Goal: Task Accomplishment & Management: Use online tool/utility

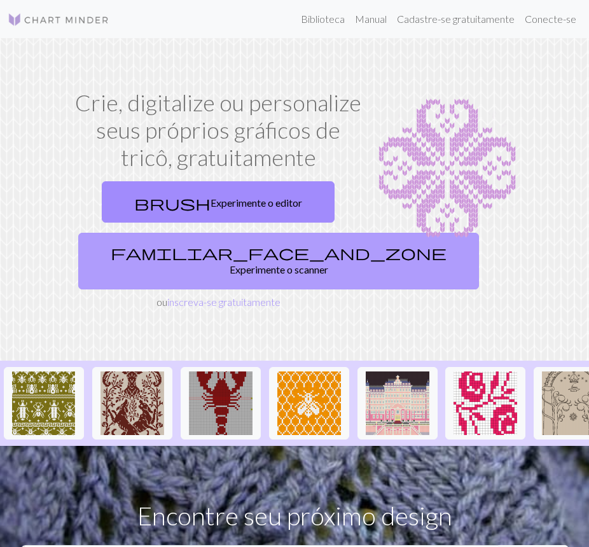
click at [263, 240] on link "familiar_face_and_zone Experimente o scanner" at bounding box center [278, 261] width 401 height 57
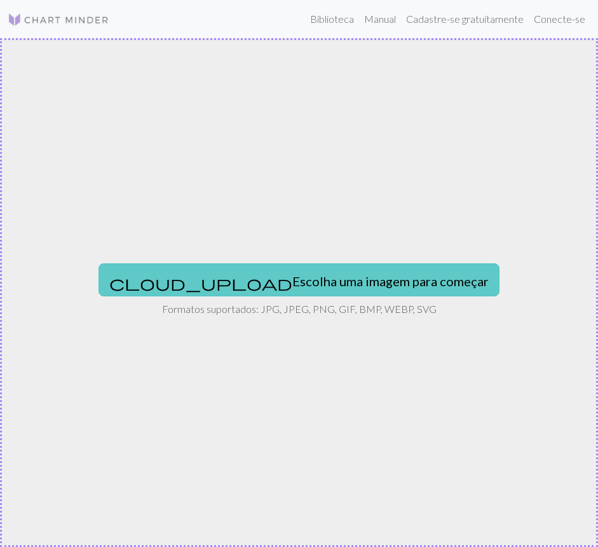
click at [287, 270] on button "cloud_upload Escolha uma imagem para começar" at bounding box center [299, 279] width 401 height 33
click at [319, 265] on button "cloud_upload Escolha uma imagem para começar" at bounding box center [299, 279] width 401 height 33
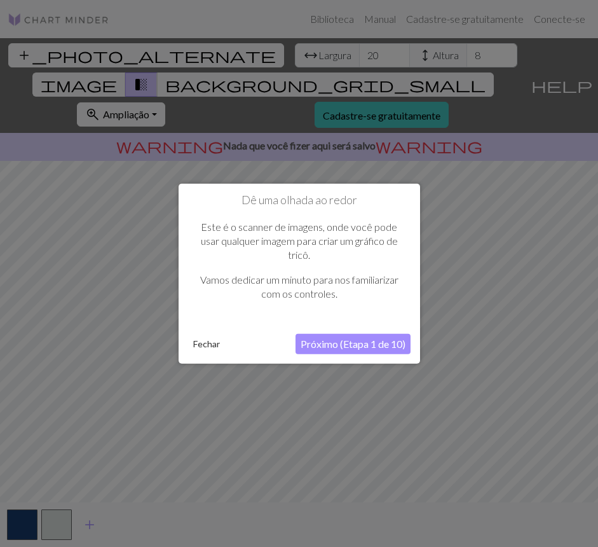
click at [380, 352] on button "Próximo (Etapa 1 de 10)" at bounding box center [353, 343] width 115 height 20
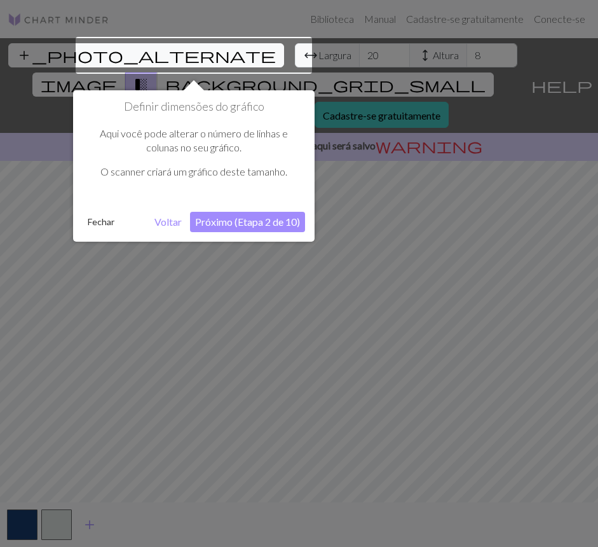
click at [206, 220] on font "Próximo (Etapa 2 de 10)" at bounding box center [247, 222] width 105 height 12
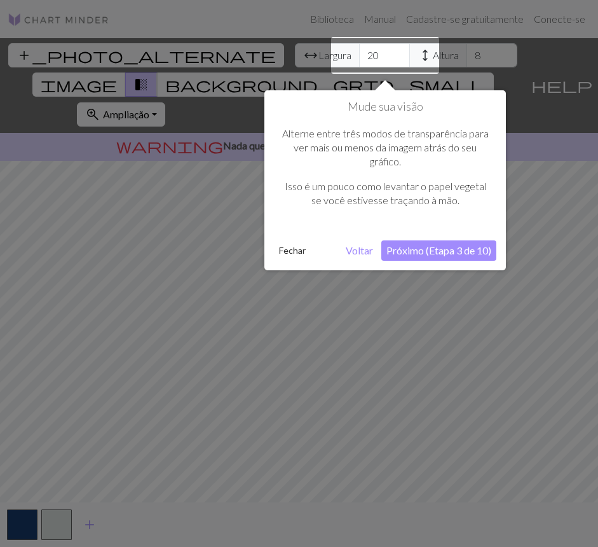
click at [449, 247] on font "Próximo (Etapa 3 de 10)" at bounding box center [439, 250] width 105 height 12
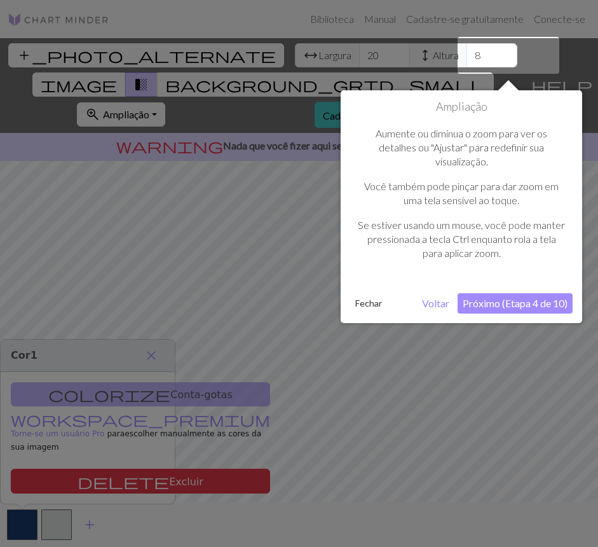
click at [491, 300] on font "Próximo (Etapa 4 de 10)" at bounding box center [515, 303] width 105 height 12
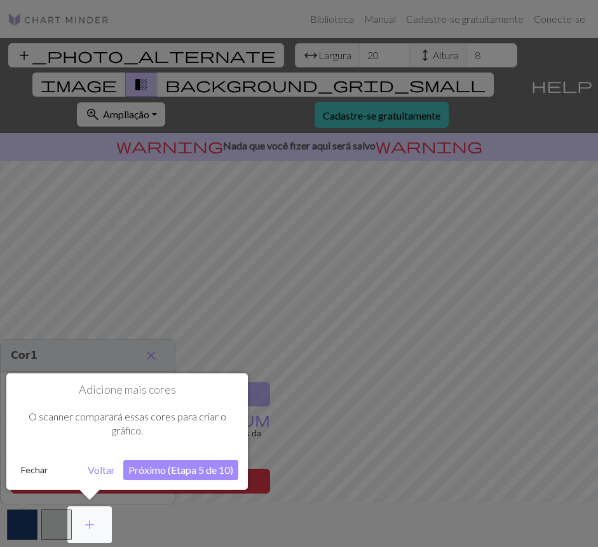
click at [178, 478] on button "Próximo (Etapa 5 de 10)" at bounding box center [180, 470] width 115 height 20
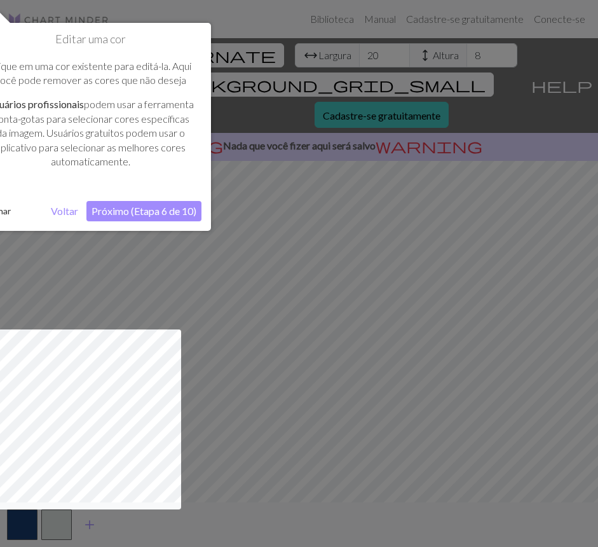
click at [112, 210] on font "Próximo (Etapa 6 de 10)" at bounding box center [144, 211] width 105 height 12
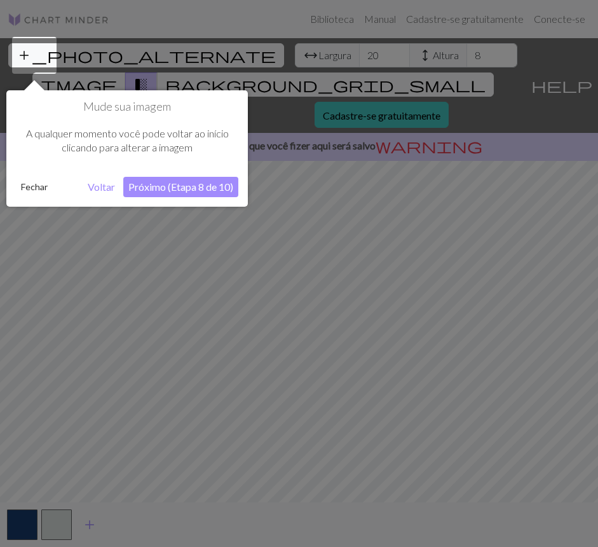
click at [144, 191] on font "Próximo (Etapa 8 de 10)" at bounding box center [180, 187] width 105 height 12
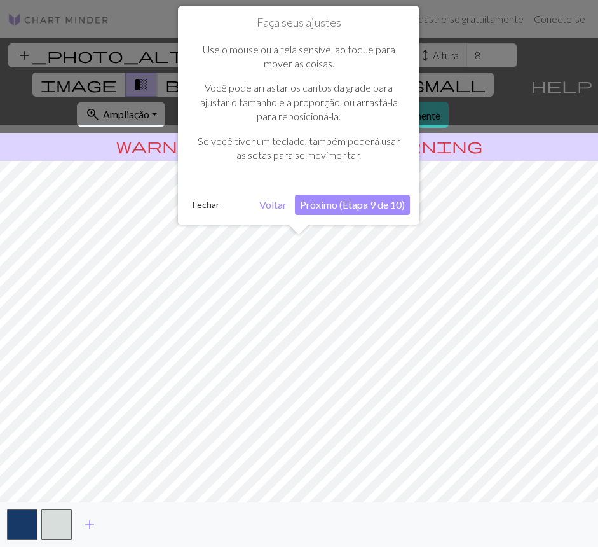
click at [334, 210] on font "Próximo (Etapa 9 de 10)" at bounding box center [352, 204] width 105 height 12
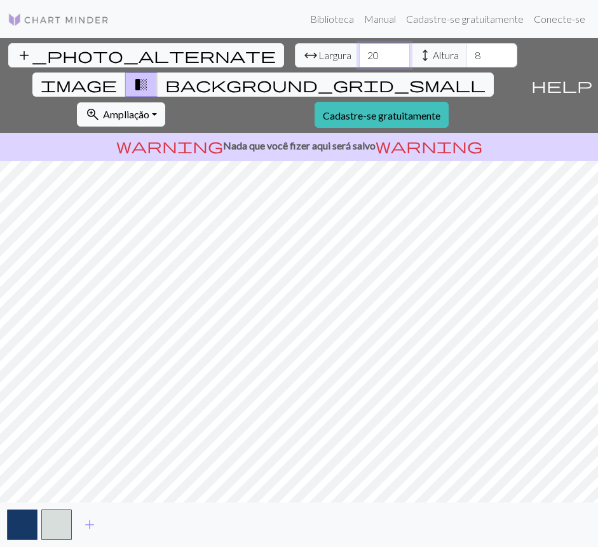
click at [359, 58] on input "20" at bounding box center [384, 55] width 51 height 24
type input "200"
click at [467, 59] on input "8" at bounding box center [492, 55] width 51 height 24
type input "2000"
click at [351, 139] on font "Nada que você fizer aqui será salvo" at bounding box center [299, 145] width 153 height 12
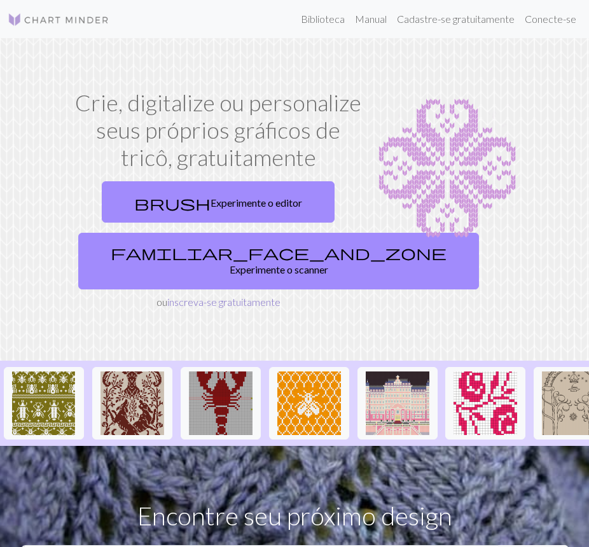
click at [238, 296] on font "inscreva-se gratuitamente" at bounding box center [223, 302] width 113 height 12
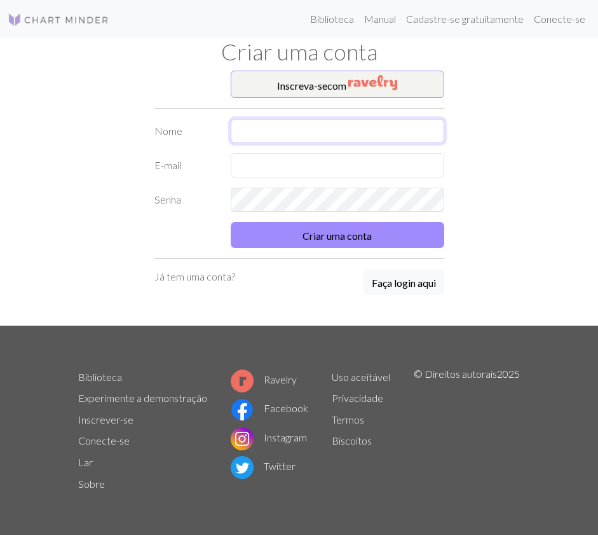
click at [336, 125] on input "text" at bounding box center [338, 131] width 214 height 24
type input "thau"
click at [347, 163] on input "text" at bounding box center [338, 165] width 214 height 24
type input "ane.thau.21@gmail.com"
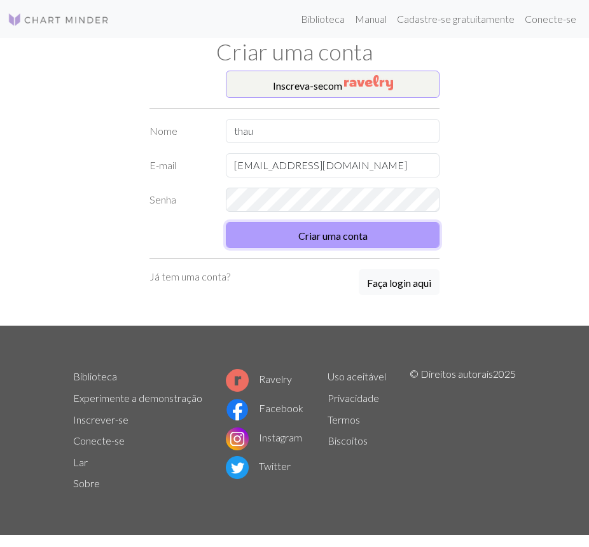
click at [373, 228] on form "Nome thau E-mail ane.thau.21@gmail.com Senha Criar uma conta" at bounding box center [294, 183] width 290 height 129
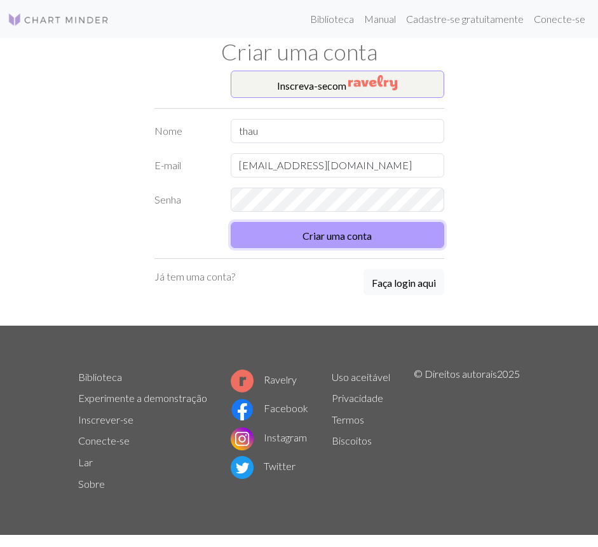
click at [401, 234] on button "Criar uma conta" at bounding box center [338, 235] width 214 height 26
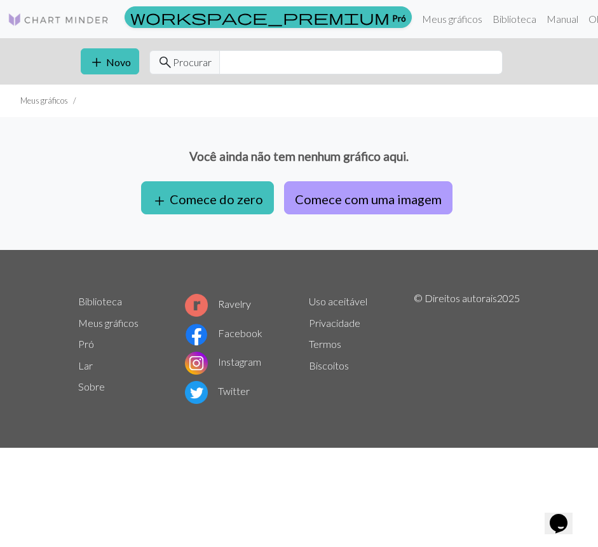
click at [302, 195] on font "Comece com uma imagem" at bounding box center [368, 198] width 147 height 15
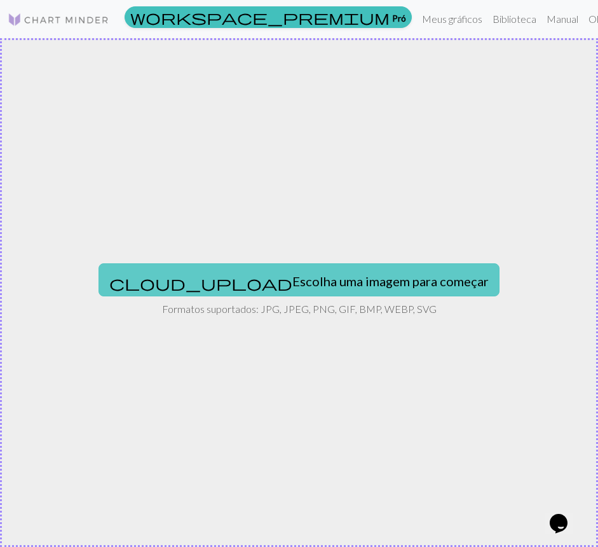
click at [359, 281] on font "Escolha uma imagem para começar" at bounding box center [390, 280] width 196 height 15
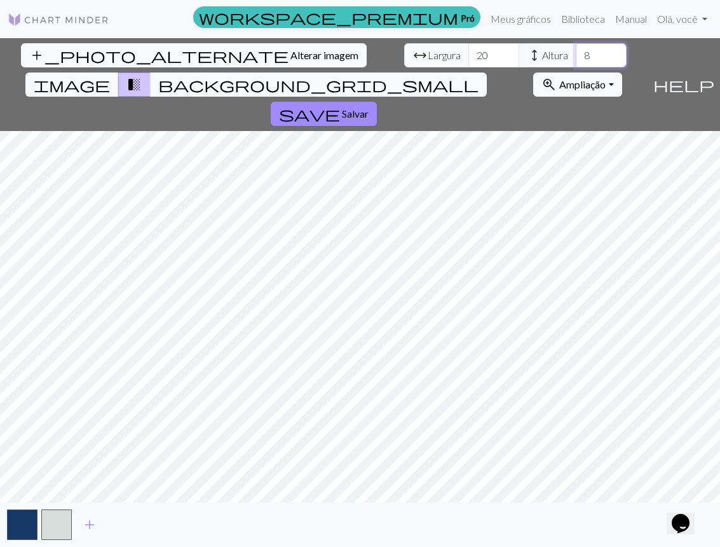
click at [576, 54] on input "8" at bounding box center [601, 55] width 51 height 24
type input "150"
click at [469, 58] on input "20" at bounding box center [494, 55] width 51 height 24
type input "2"
click at [469, 50] on input "151" at bounding box center [494, 55] width 51 height 24
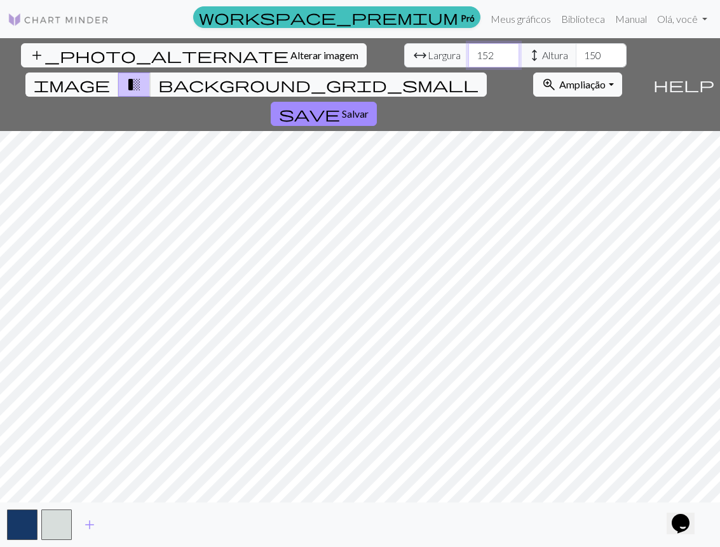
click at [469, 50] on input "152" at bounding box center [494, 55] width 51 height 24
click at [469, 50] on input "153" at bounding box center [494, 55] width 51 height 24
type input "154"
click at [469, 50] on input "154" at bounding box center [494, 55] width 51 height 24
click at [469, 58] on input "154" at bounding box center [494, 55] width 51 height 24
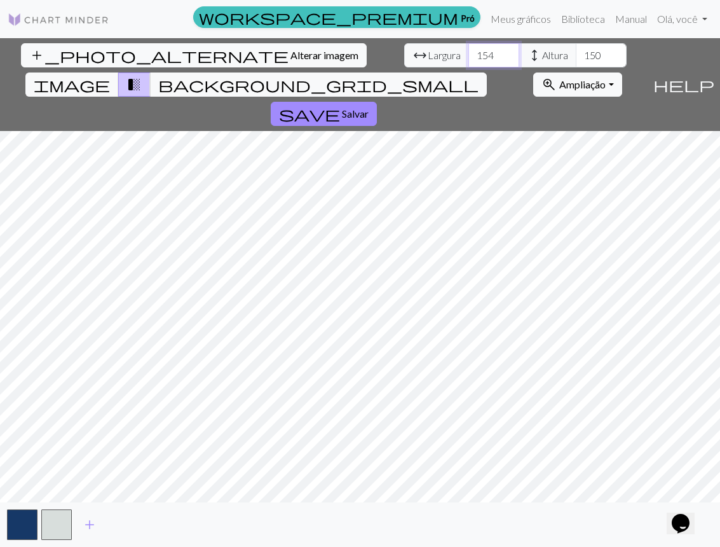
click at [469, 53] on input "154" at bounding box center [494, 55] width 51 height 24
type input "200"
click at [576, 58] on input "150" at bounding box center [601, 55] width 51 height 24
click at [576, 55] on input "150" at bounding box center [601, 55] width 51 height 24
click at [576, 51] on input "201" at bounding box center [601, 55] width 51 height 24
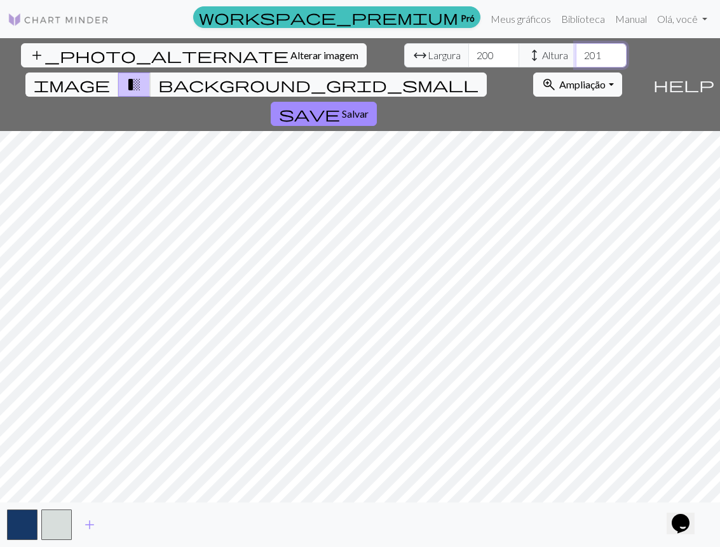
click at [576, 59] on input "201" at bounding box center [601, 55] width 51 height 24
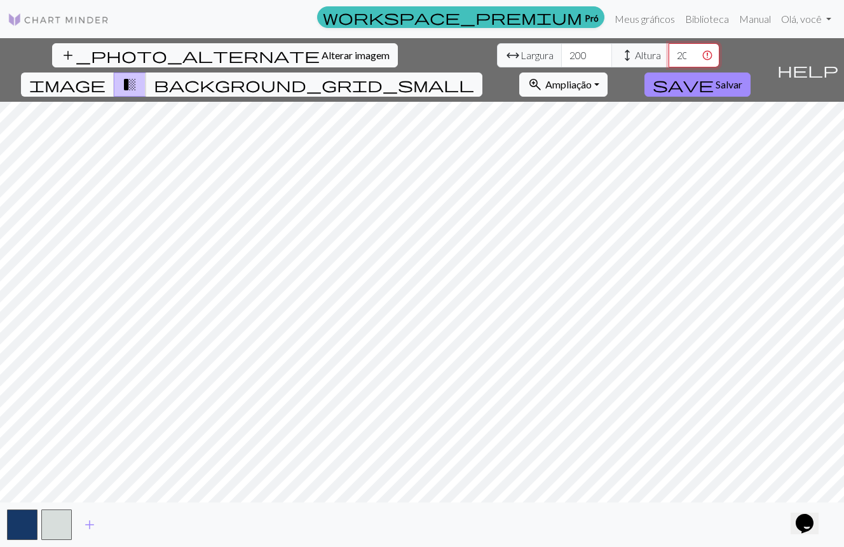
click at [598, 53] on input "2010" at bounding box center [694, 55] width 51 height 24
click at [598, 58] on input "2010" at bounding box center [694, 55] width 51 height 24
click at [598, 58] on input "010" at bounding box center [694, 55] width 51 height 24
click at [598, 55] on input "010" at bounding box center [694, 55] width 51 height 24
click at [598, 55] on input "-1" at bounding box center [694, 55] width 51 height 24
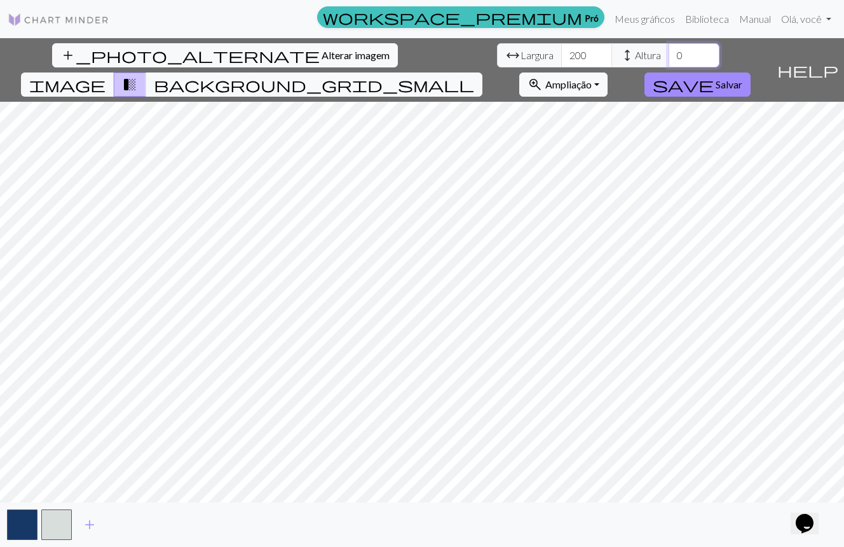
click at [598, 53] on input "0" at bounding box center [694, 55] width 51 height 24
type input "1"
click at [598, 53] on input "1" at bounding box center [694, 55] width 51 height 24
type input "-1"
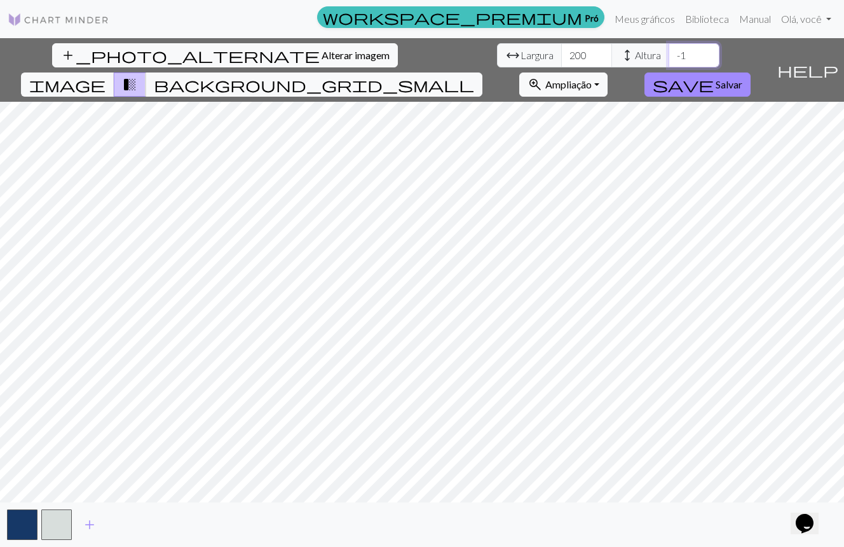
click at [598, 57] on input "-1" at bounding box center [694, 55] width 51 height 24
click at [598, 60] on input "-1" at bounding box center [694, 55] width 51 height 24
type input "200"
click at [474, 76] on span "background_grid_small" at bounding box center [314, 85] width 320 height 18
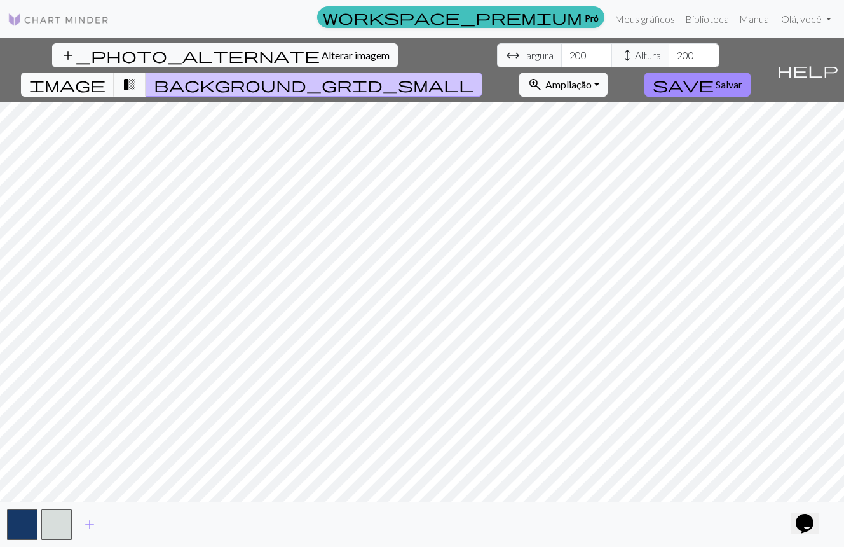
click at [106, 76] on span "image" at bounding box center [67, 85] width 76 height 18
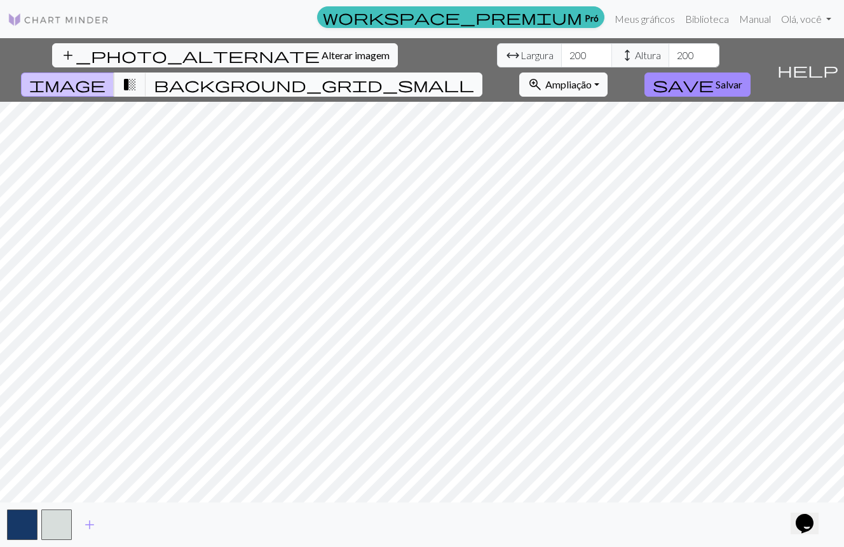
click at [474, 76] on span "background_grid_small" at bounding box center [314, 85] width 320 height 18
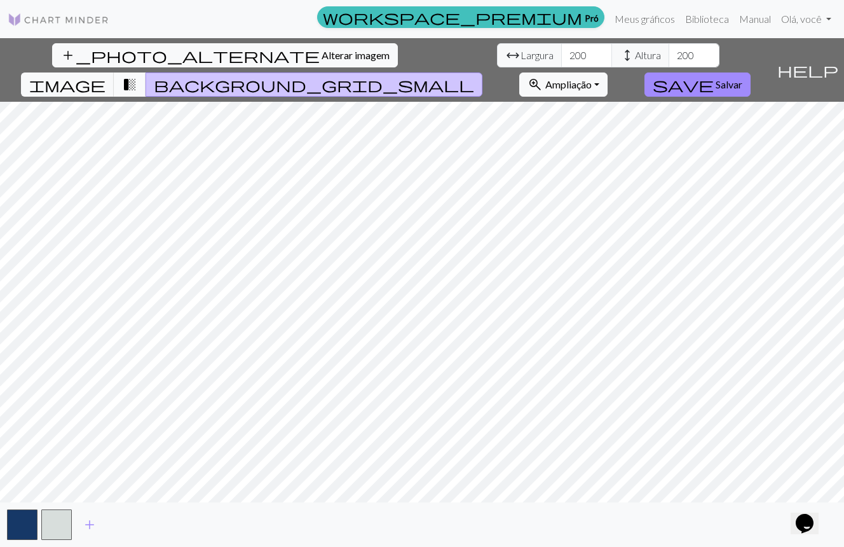
click at [137, 76] on span "transition_fade" at bounding box center [129, 85] width 15 height 18
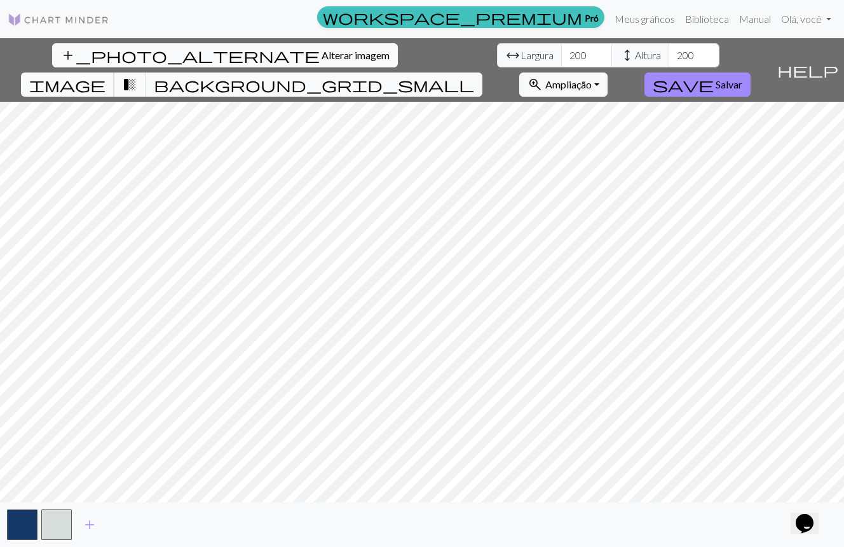
click at [106, 76] on span "image" at bounding box center [67, 85] width 76 height 18
click at [474, 76] on span "background_grid_small" at bounding box center [314, 85] width 320 height 18
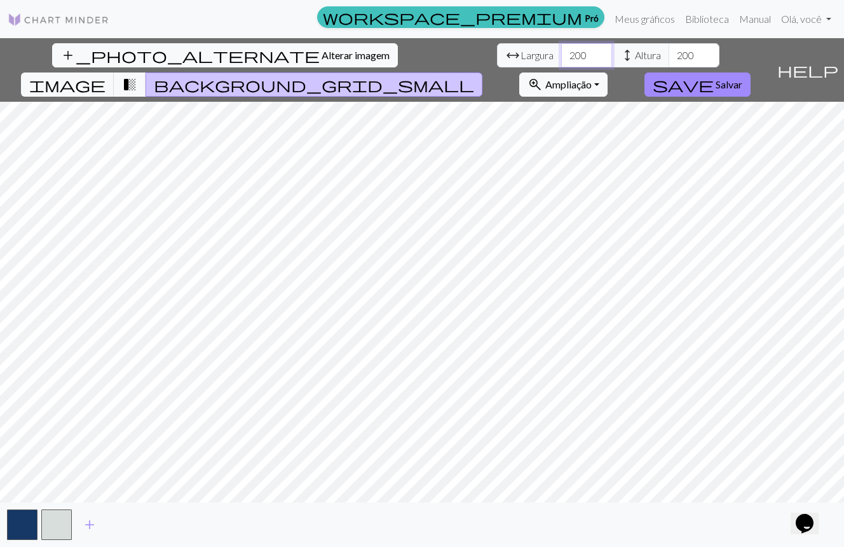
click at [561, 55] on input "200" at bounding box center [586, 55] width 51 height 24
type input "250"
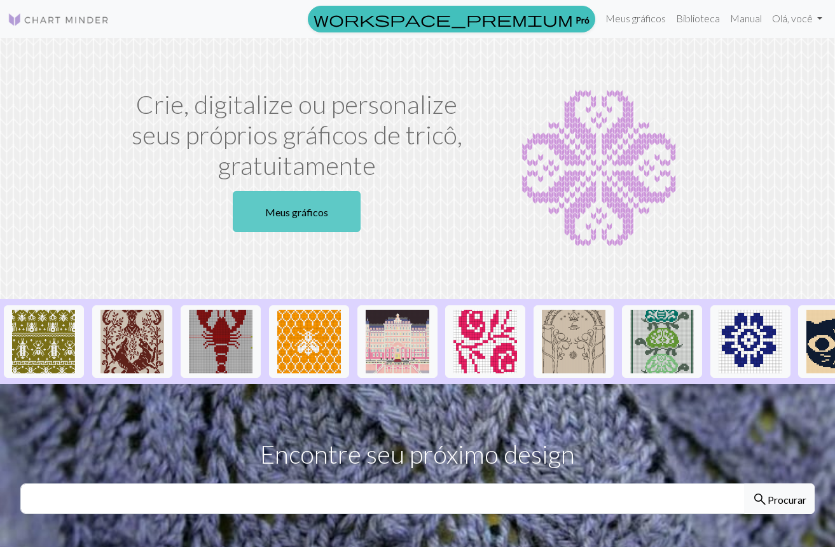
click at [306, 209] on font "Meus gráficos" at bounding box center [296, 212] width 63 height 12
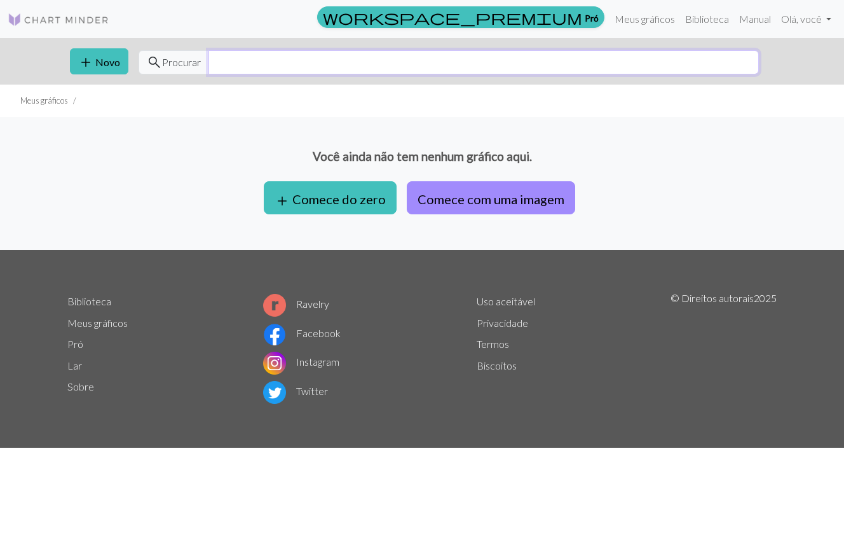
click at [312, 68] on input "text" at bounding box center [484, 62] width 551 height 24
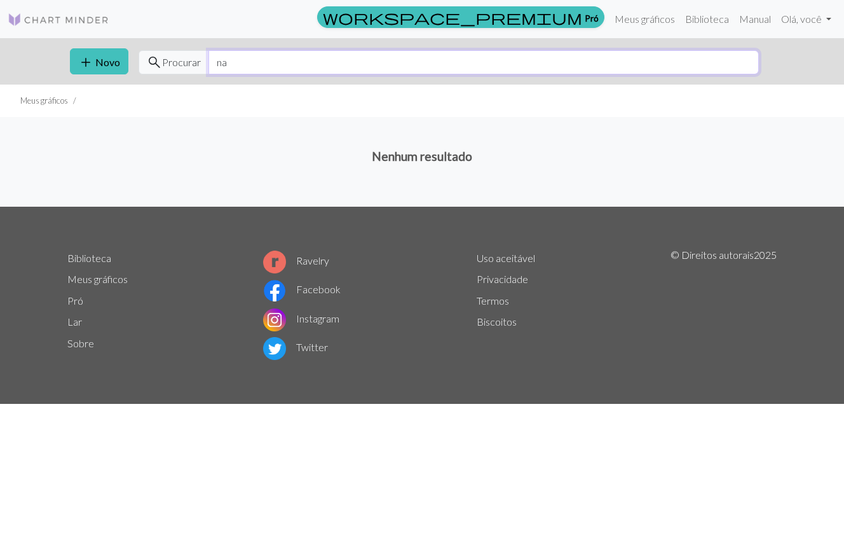
type input "n"
type input "c"
type input "nata"
click at [690, 23] on font "Biblioteca" at bounding box center [707, 19] width 44 height 12
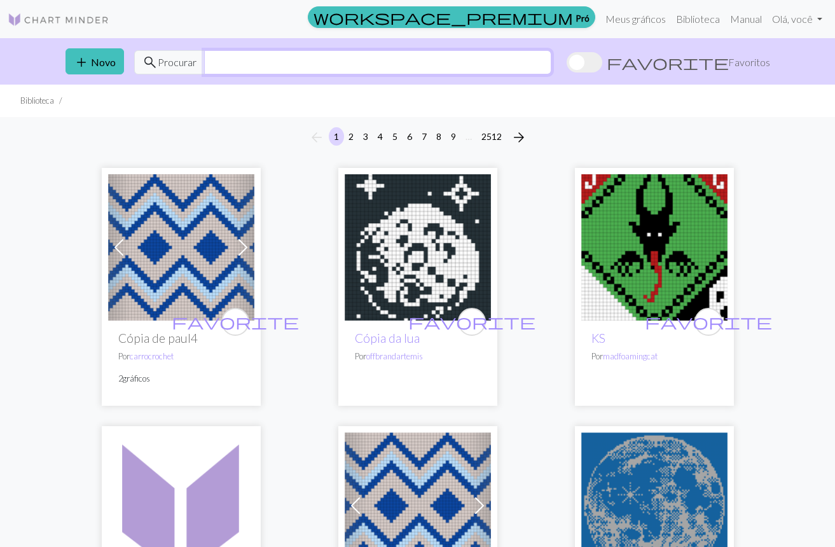
click at [446, 64] on input "text" at bounding box center [377, 62] width 347 height 24
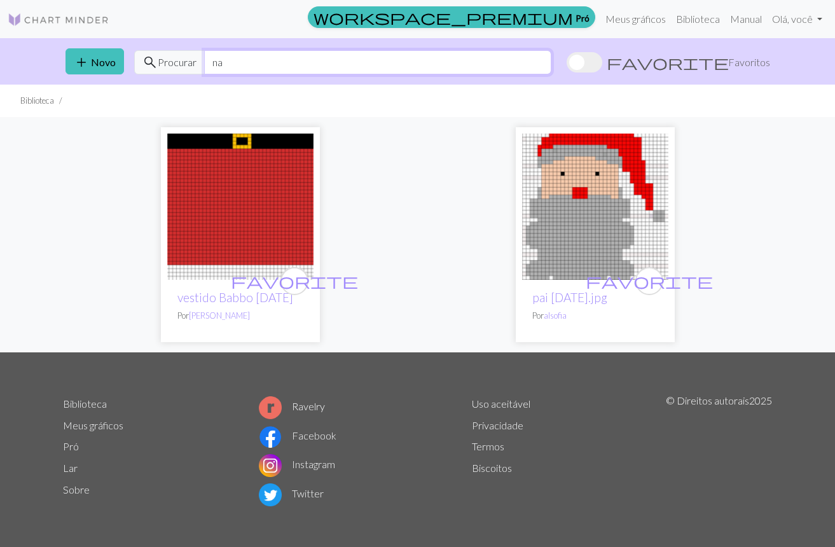
type input "n"
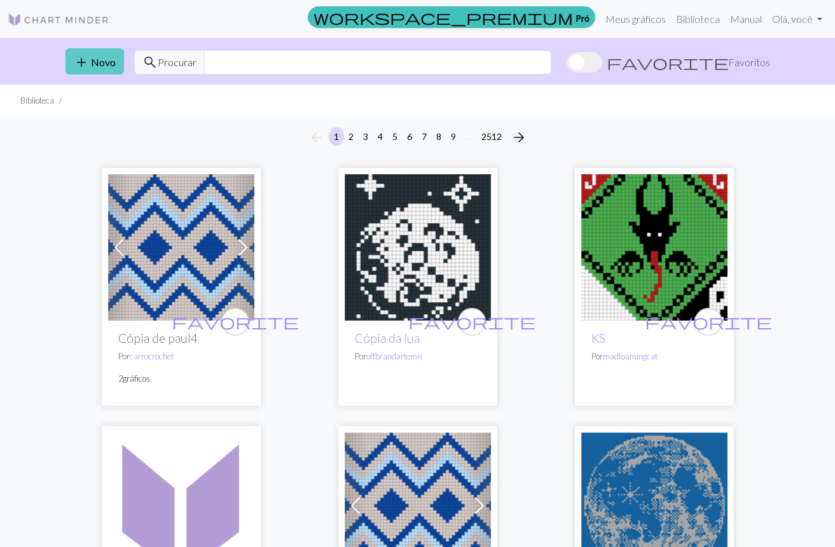
click at [113, 64] on font "Novo" at bounding box center [103, 62] width 25 height 12
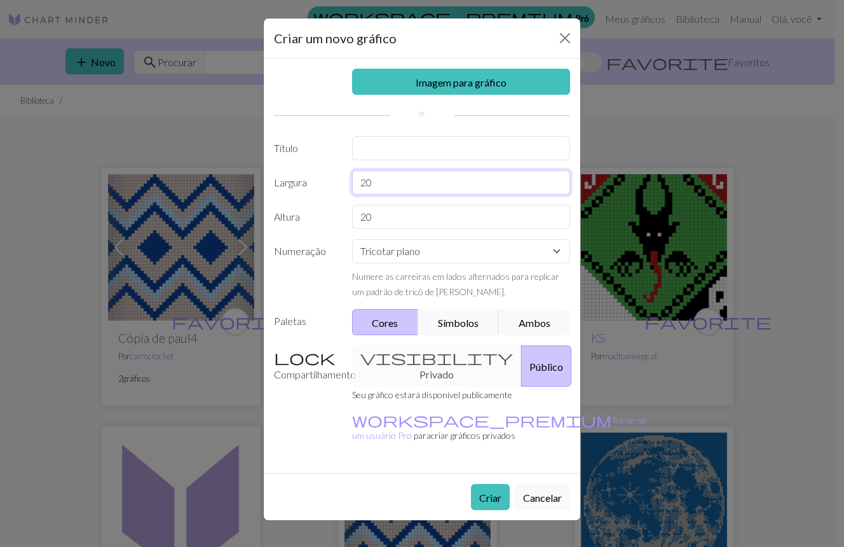
click at [427, 192] on input "20" at bounding box center [461, 182] width 219 height 24
type input "2"
type input "1"
type input "200"
click at [433, 225] on input "20" at bounding box center [461, 217] width 219 height 24
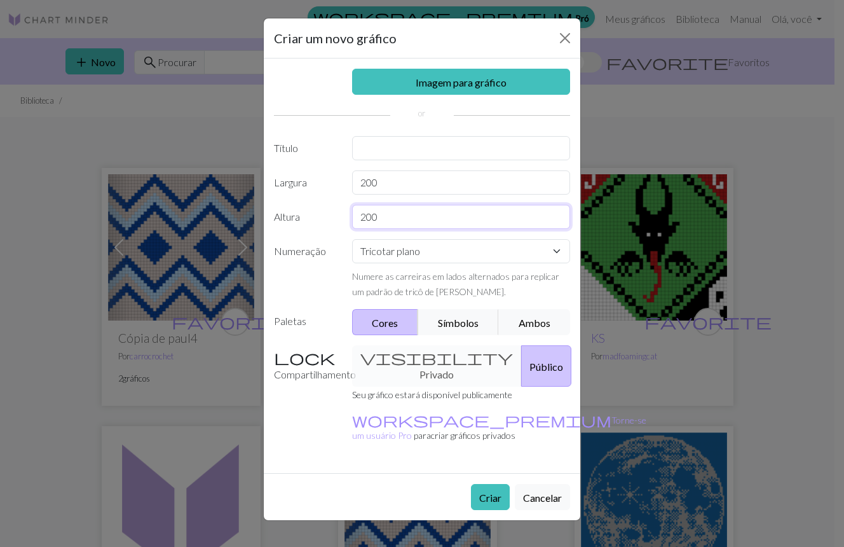
type input "200"
click at [420, 244] on select "Tricotar plano Tricotar em redondo Tricô de renda Ponto cruz" at bounding box center [461, 251] width 219 height 24
click at [472, 86] on font "Imagem para gráfico" at bounding box center [461, 82] width 91 height 12
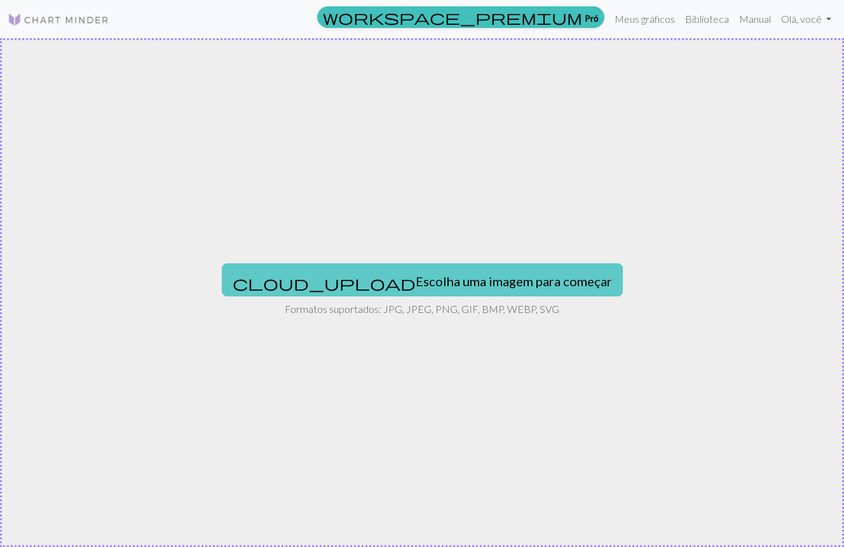
click at [436, 278] on font "Escolha uma imagem para começar" at bounding box center [514, 280] width 196 height 15
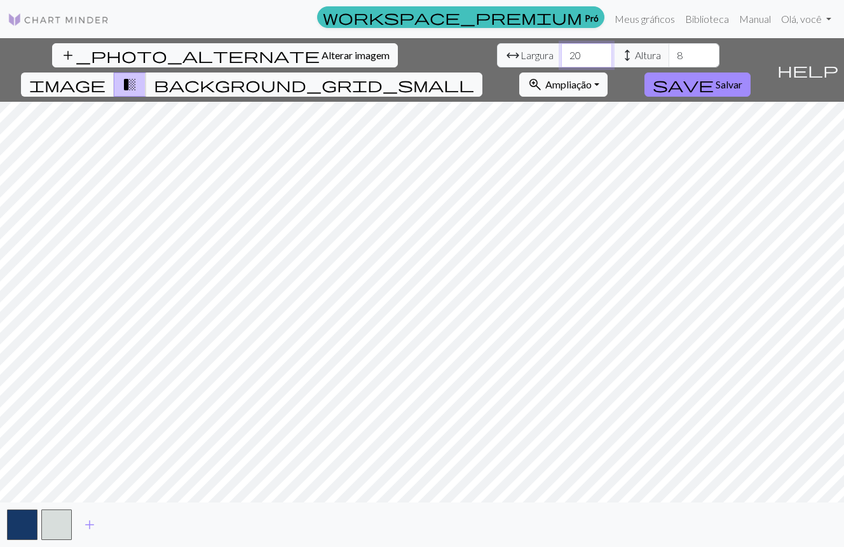
click at [561, 53] on input "20" at bounding box center [586, 55] width 51 height 24
type input "200"
click at [669, 58] on input "8" at bounding box center [694, 55] width 51 height 24
type input "80"
click at [0, 305] on html "Este site usa cookies para garantir que você tenha a melhor experiência em noss…" at bounding box center [422, 273] width 844 height 547
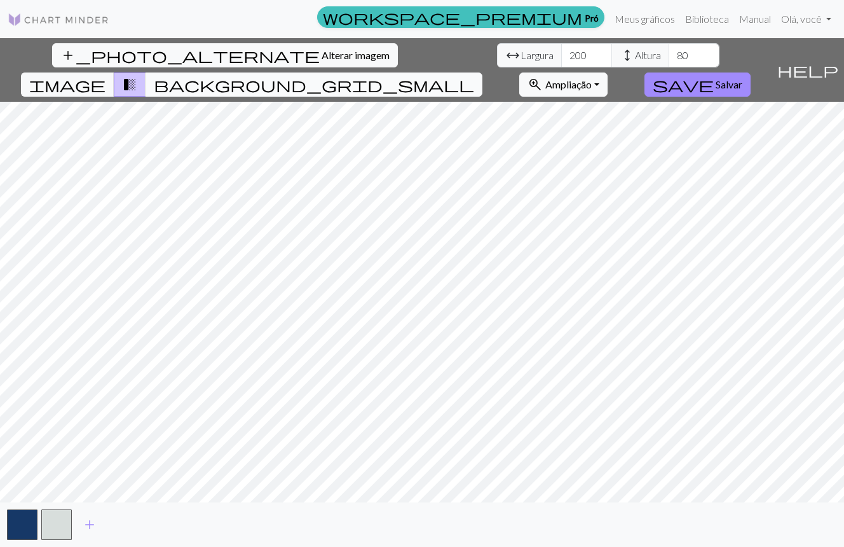
click at [483, 72] on button "background_grid_small" at bounding box center [314, 84] width 337 height 24
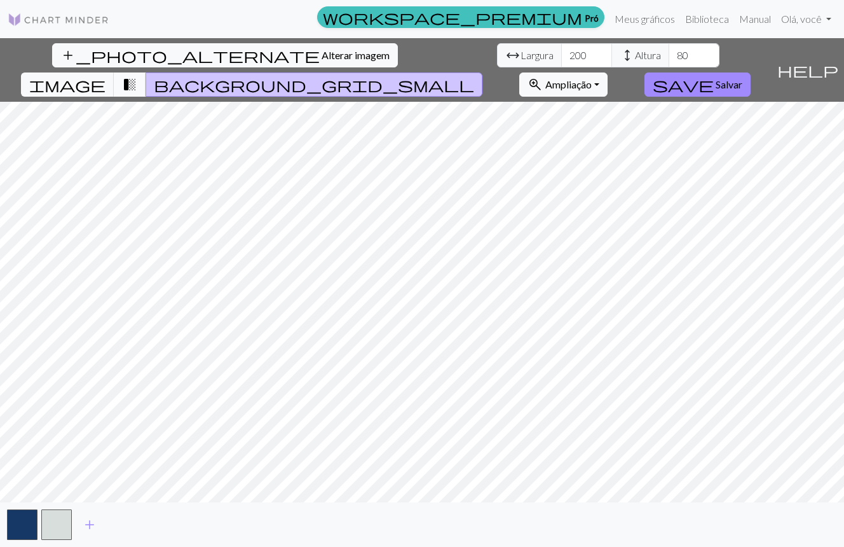
click at [137, 76] on span "transition_fade" at bounding box center [129, 85] width 15 height 18
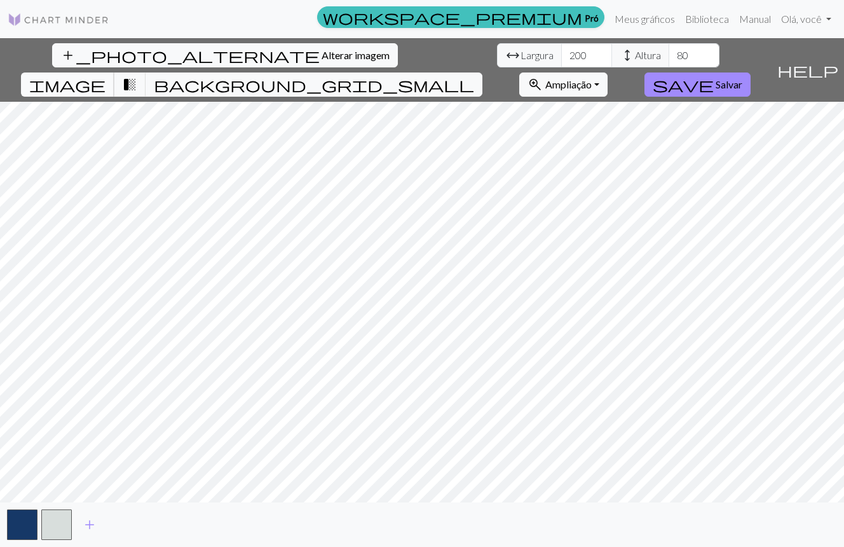
click at [114, 72] on button "image" at bounding box center [67, 84] width 93 height 24
click at [137, 76] on span "transition_fade" at bounding box center [129, 85] width 15 height 18
click at [106, 76] on span "image" at bounding box center [67, 85] width 76 height 18
click at [743, 78] on font "Salvar" at bounding box center [729, 84] width 27 height 12
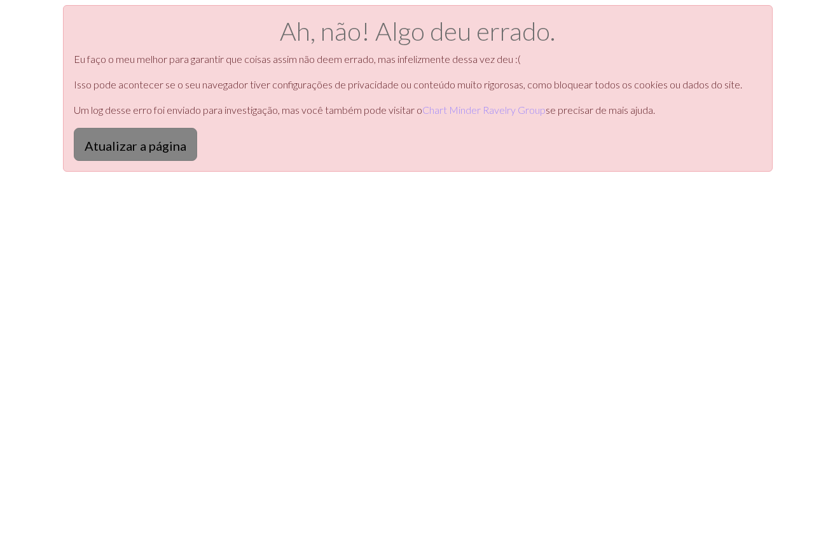
click at [179, 147] on font "Atualizar a página" at bounding box center [136, 145] width 102 height 15
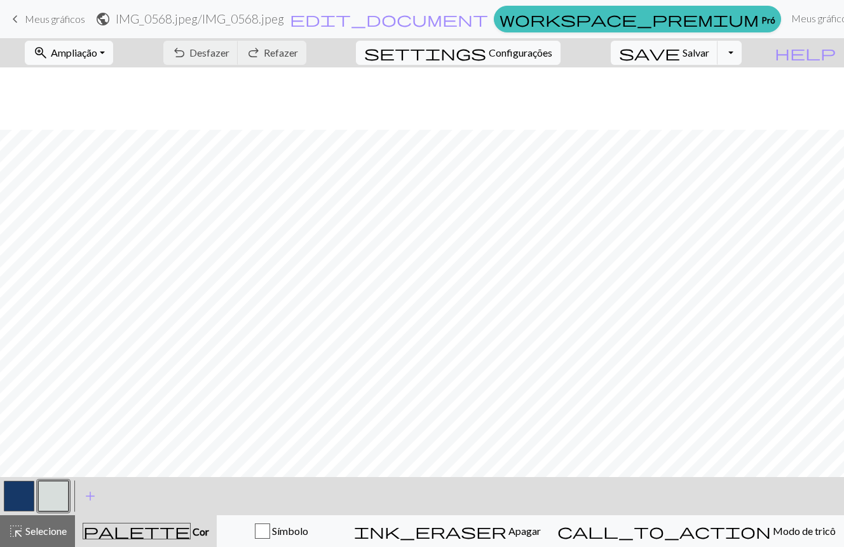
scroll to position [675, 0]
click at [97, 49] on font "Ampliação" at bounding box center [74, 52] width 46 height 12
click at [102, 153] on button "50%" at bounding box center [75, 152] width 100 height 20
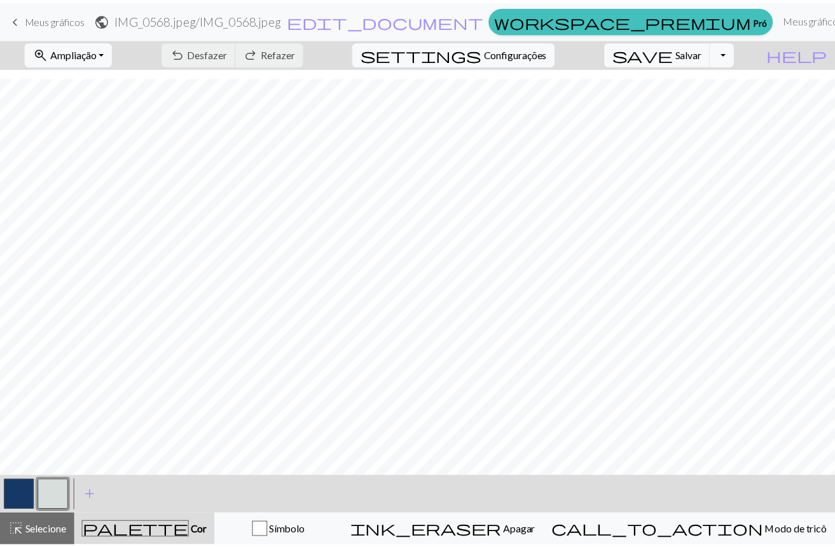
scroll to position [153, 0]
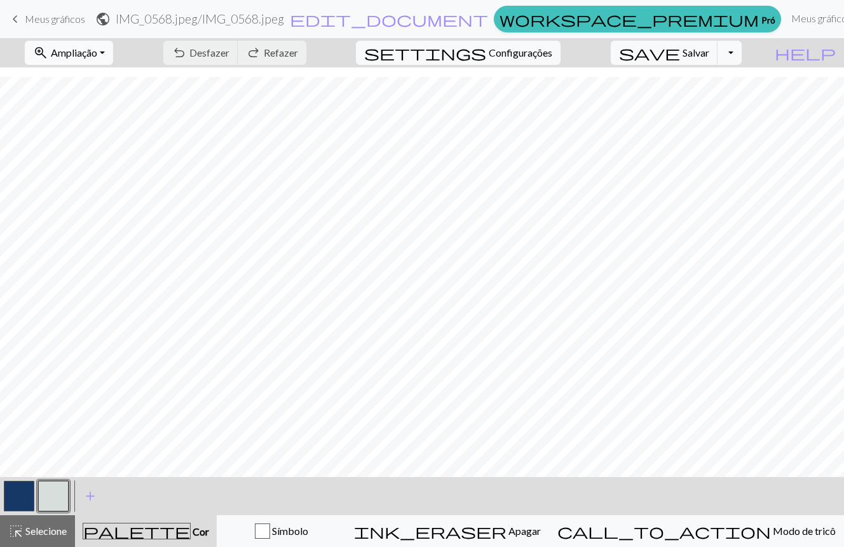
click at [97, 57] on font "Ampliação" at bounding box center [74, 52] width 46 height 12
click at [90, 211] on button "200%" at bounding box center [75, 213] width 100 height 20
click at [92, 45] on button "zoom_in Ampliação Ampliação" at bounding box center [69, 53] width 88 height 24
click at [104, 149] on button "50%" at bounding box center [75, 152] width 100 height 20
click at [97, 55] on font "Ampliação" at bounding box center [74, 52] width 46 height 12
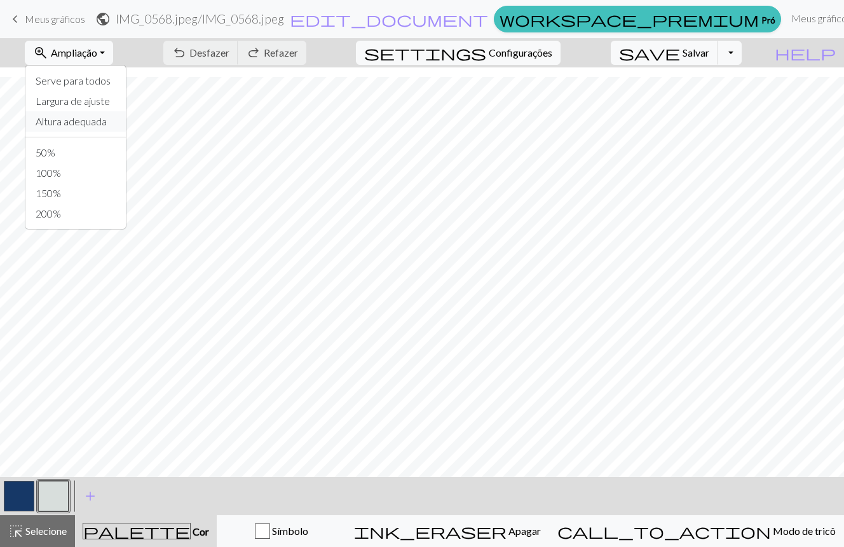
click at [107, 116] on font "Altura adequada" at bounding box center [71, 121] width 71 height 12
click at [97, 53] on font "Ampliação" at bounding box center [74, 52] width 46 height 12
click at [113, 55] on button "zoom_in Ampliação Ampliação" at bounding box center [69, 53] width 88 height 24
click at [111, 81] on font "Serve para todos" at bounding box center [73, 80] width 75 height 12
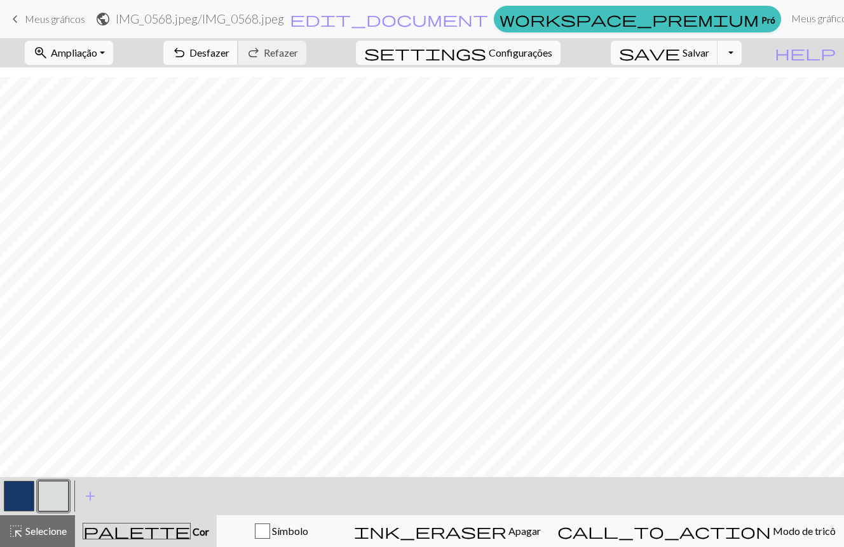
click at [230, 48] on font "Desfazer" at bounding box center [209, 52] width 40 height 12
click at [718, 60] on button "save Salvar Salvar" at bounding box center [664, 53] width 107 height 24
click at [741, 53] on button "Alternar menu suspenso" at bounding box center [730, 53] width 24 height 24
click at [767, 55] on div "zoom_in Ampliação Ampliação Fit all Fit width Fit height 50% 100% 150% 200% und…" at bounding box center [383, 52] width 767 height 29
drag, startPoint x: 73, startPoint y: 21, endPoint x: 67, endPoint y: 23, distance: 6.6
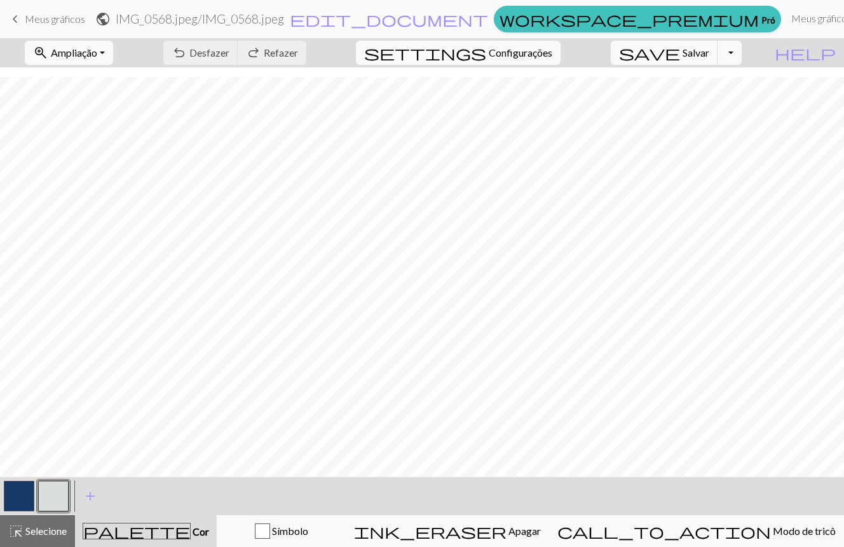
click at [73, 21] on font "Meus gráficos" at bounding box center [55, 19] width 60 height 12
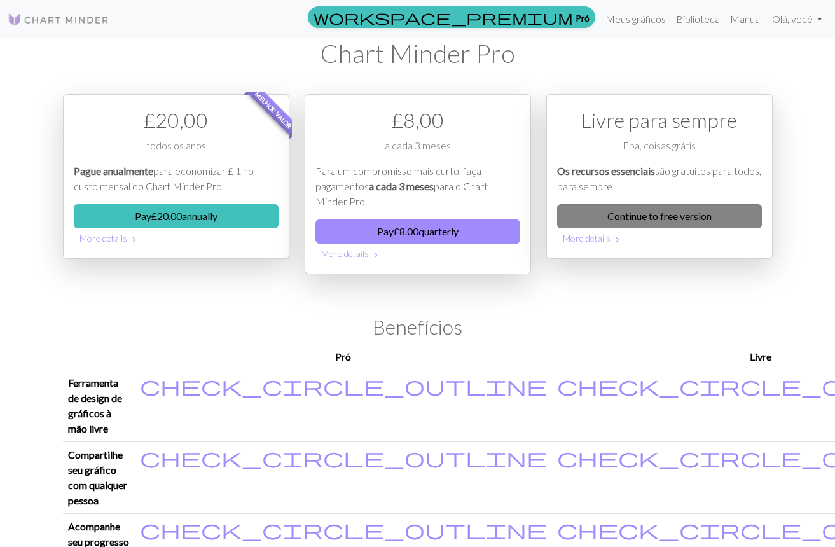
click at [664, 214] on link "Continue to free version" at bounding box center [659, 216] width 205 height 24
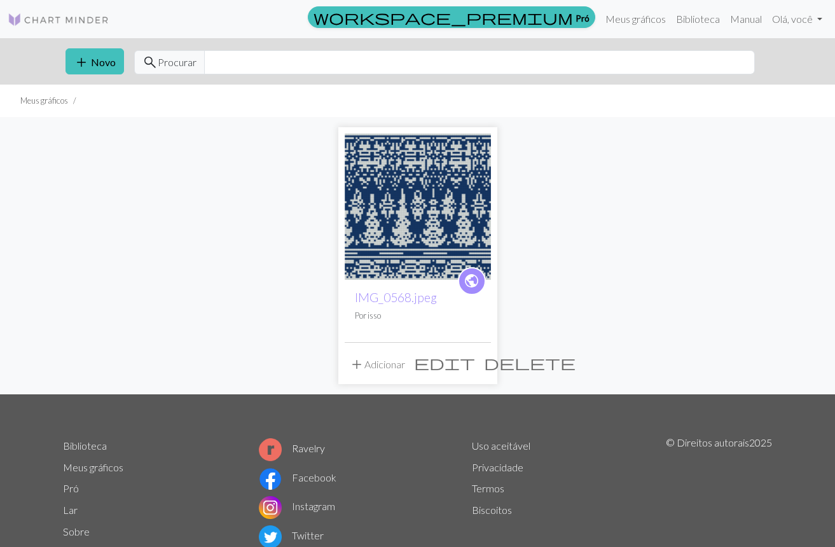
click at [458, 243] on img at bounding box center [418, 207] width 146 height 146
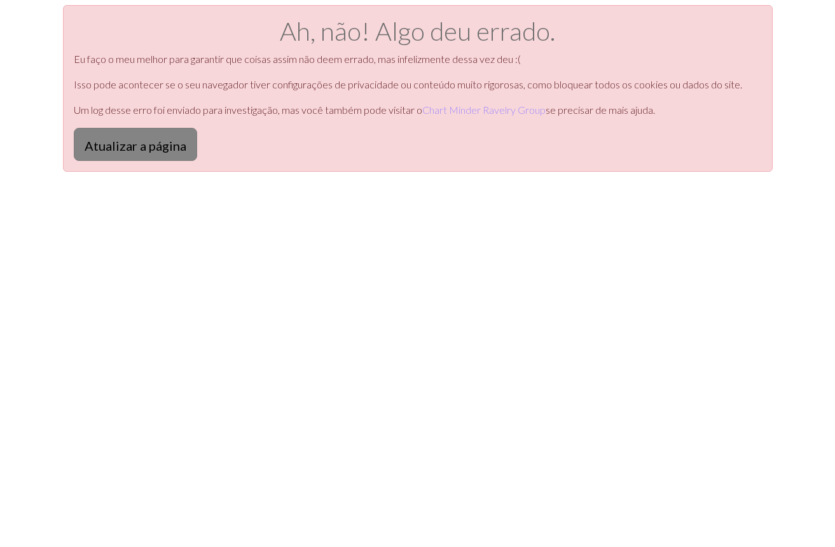
click at [114, 146] on font "Atualizar a página" at bounding box center [136, 145] width 102 height 15
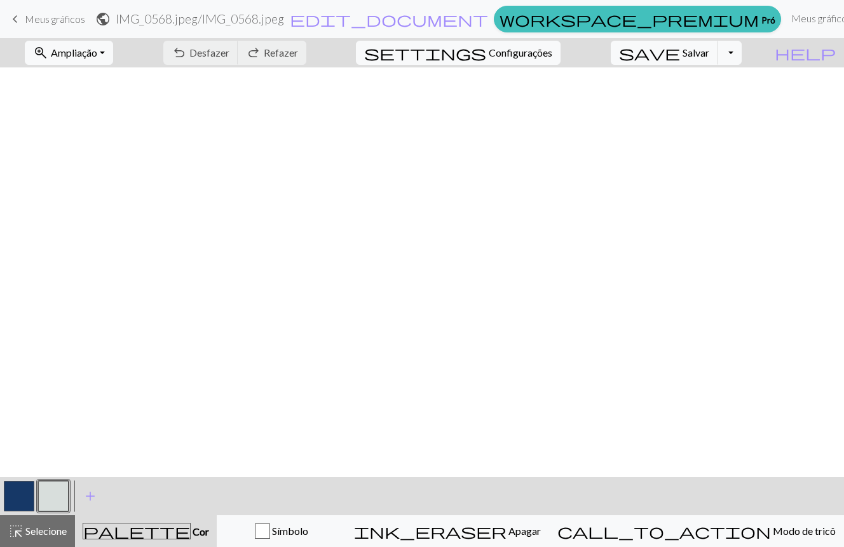
scroll to position [675, 0]
